Goal: Task Accomplishment & Management: Use online tool/utility

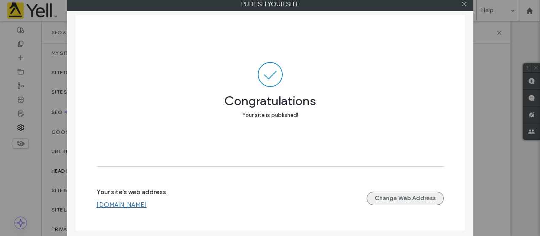
click at [466, 5] on icon at bounding box center [464, 4] width 6 height 6
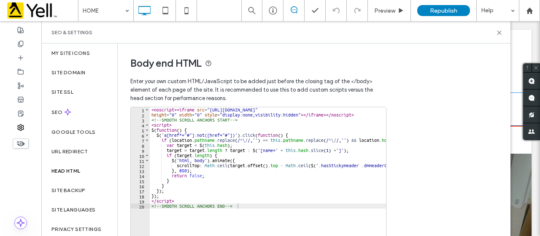
scroll to position [342, 0]
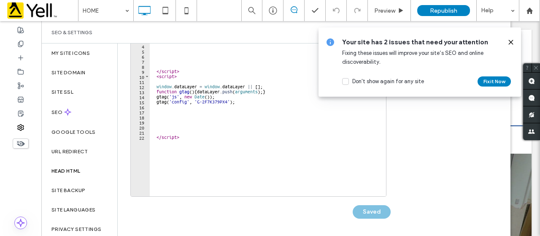
click at [513, 39] on icon at bounding box center [511, 42] width 7 height 7
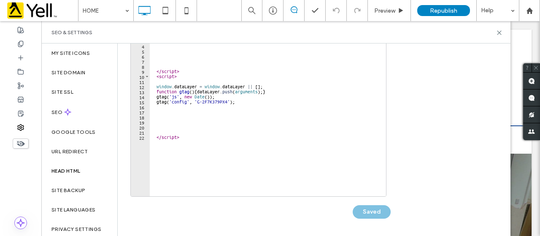
click at [497, 99] on div "Body end HTML Enter your own custom HTML/​JavaScript to be added just before th…" at bounding box center [314, 139] width 393 height 192
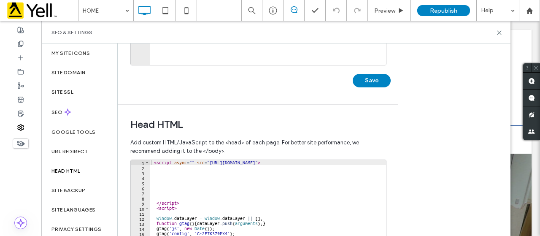
scroll to position [219, 0]
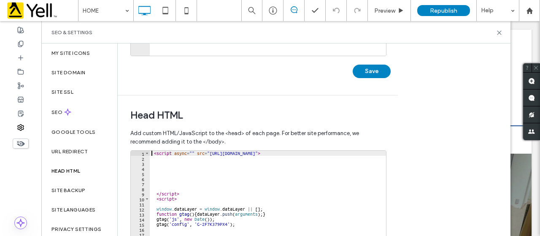
click at [152, 152] on div "< script async = "" src = "[URL][DOMAIN_NAME]" > </ script > < script > window …" at bounding box center [268, 240] width 237 height 178
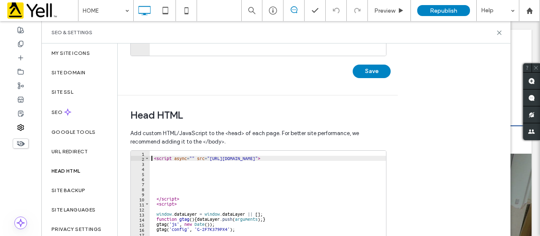
type textarea "**********"
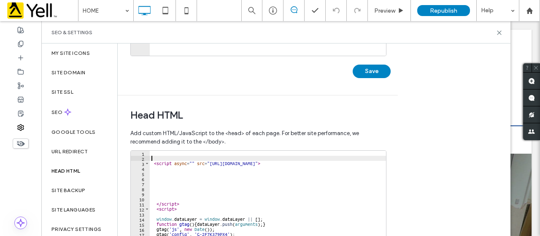
scroll to position [0, 0]
paste textarea "**********"
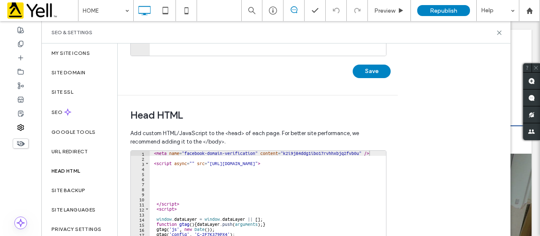
click at [499, 92] on div "Body end HTML Enter your own custom HTML/​JavaScript to be added just before th…" at bounding box center [314, 139] width 393 height 192
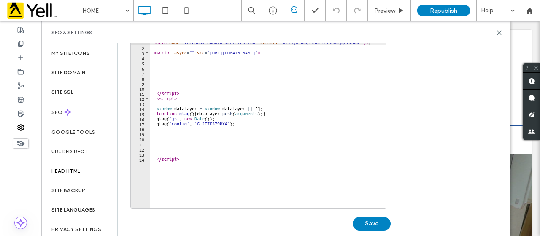
scroll to position [342, 0]
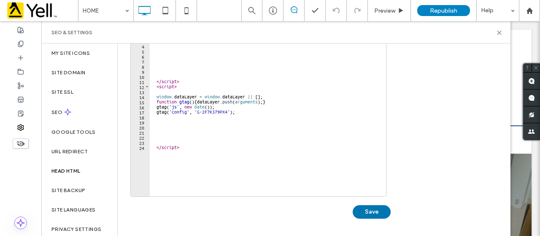
click at [375, 211] on button "Save" at bounding box center [372, 212] width 38 height 14
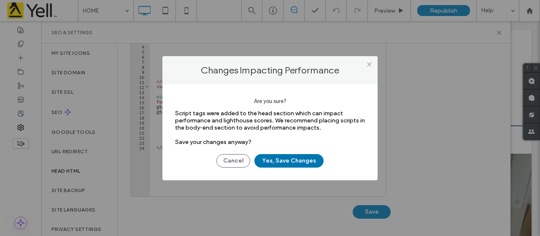
click at [290, 158] on button "Yes, Save Changes" at bounding box center [288, 161] width 69 height 14
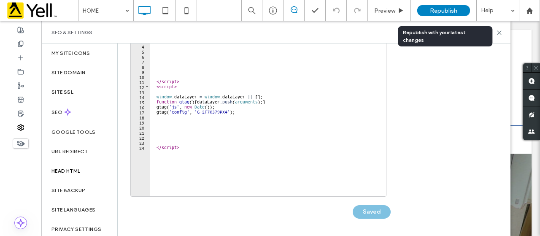
click at [440, 11] on span "Republish" at bounding box center [443, 10] width 27 height 7
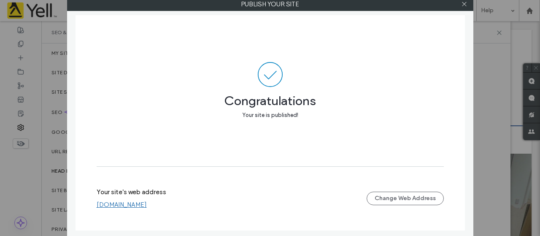
click at [467, 3] on div at bounding box center [464, 4] width 13 height 13
click at [465, 3] on use at bounding box center [464, 4] width 4 height 4
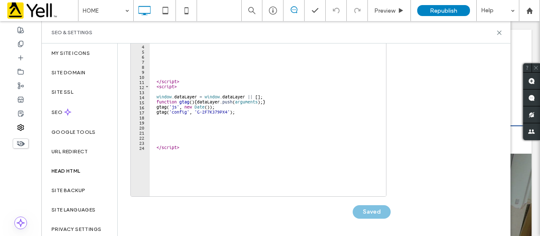
click at [482, 84] on div "Body end HTML Enter your own custom HTML/​JavaScript to be added just before th…" at bounding box center [314, 139] width 393 height 192
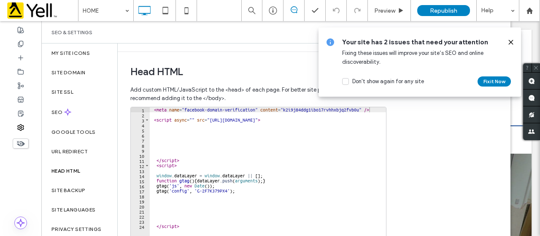
scroll to position [270, 0]
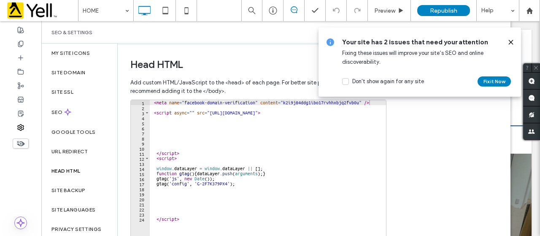
click at [511, 40] on icon at bounding box center [511, 42] width 7 height 7
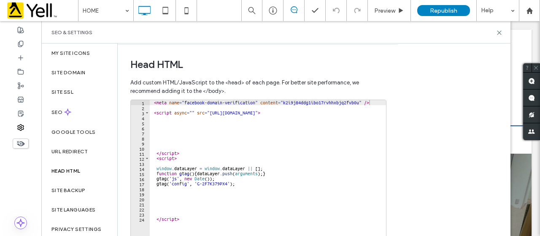
click at [153, 102] on div "< meta name = "facebook-domain-verification" content = "k2i9j84ddg1ibo17rvhhxbj…" at bounding box center [268, 189] width 237 height 178
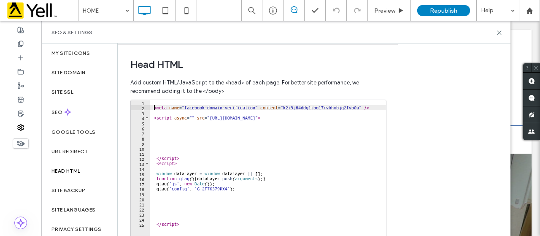
type textarea "**********"
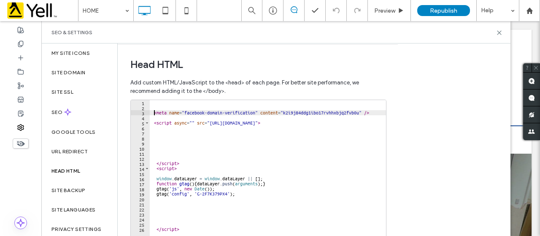
scroll to position [0, 0]
paste textarea "**********"
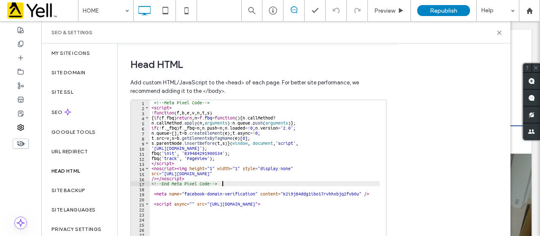
type textarea "**********"
click at [493, 103] on div "Body end HTML Enter your own custom HTML/​JavaScript to be added just before th…" at bounding box center [314, 139] width 393 height 192
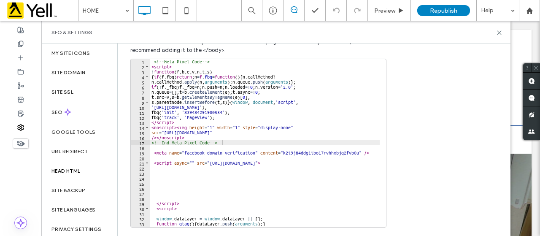
scroll to position [342, 0]
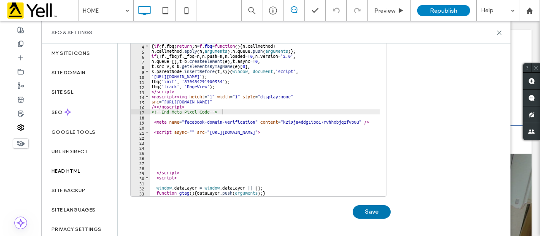
click at [366, 212] on button "Save" at bounding box center [372, 212] width 38 height 14
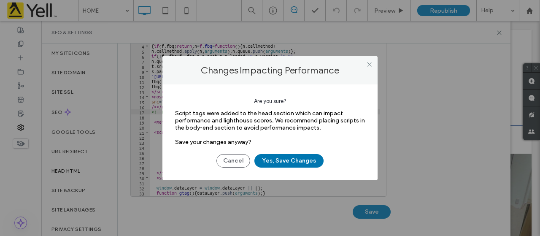
click at [302, 154] on button "Yes, Save Changes" at bounding box center [288, 161] width 69 height 14
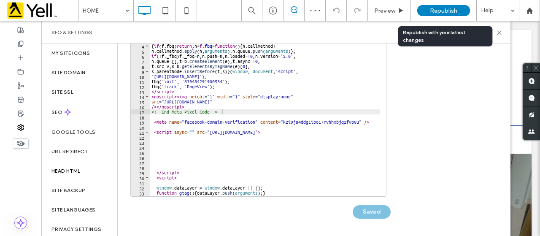
click at [431, 14] on div "Republish" at bounding box center [443, 10] width 53 height 11
